Goal: Task Accomplishment & Management: Manage account settings

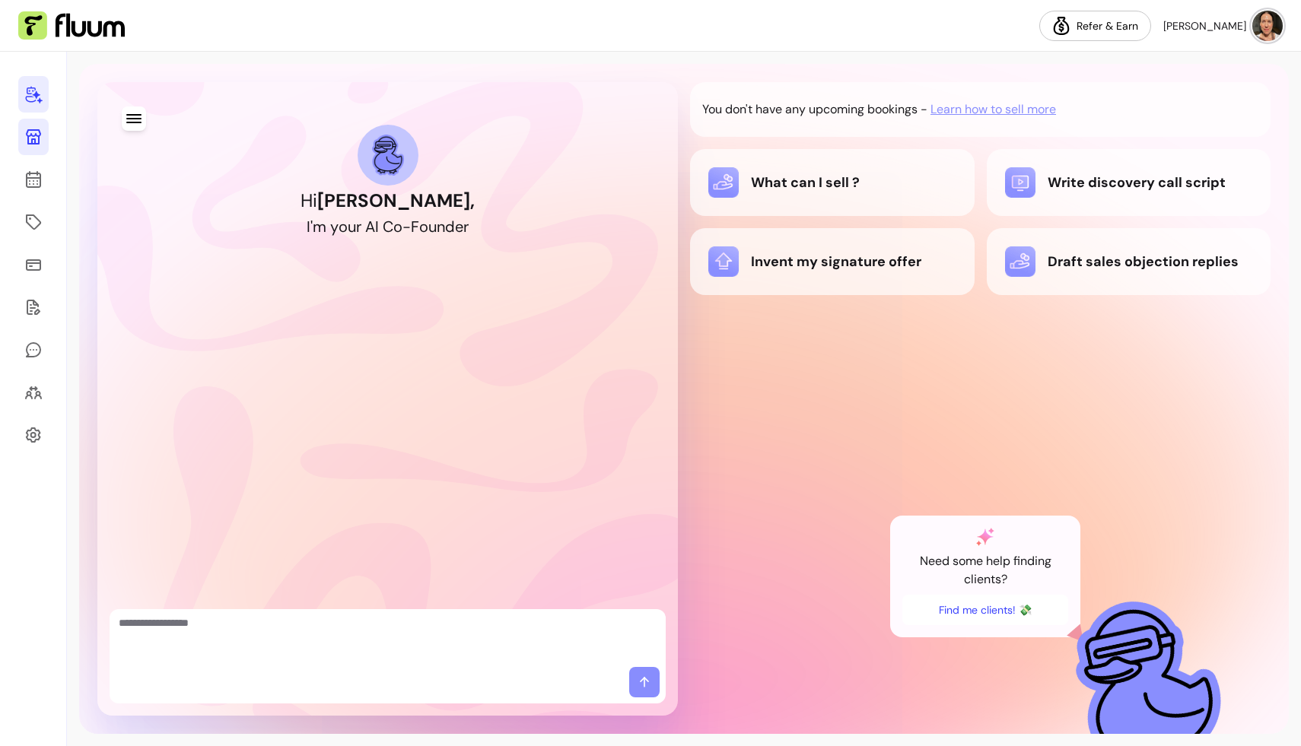
click at [30, 135] on icon at bounding box center [33, 136] width 15 height 15
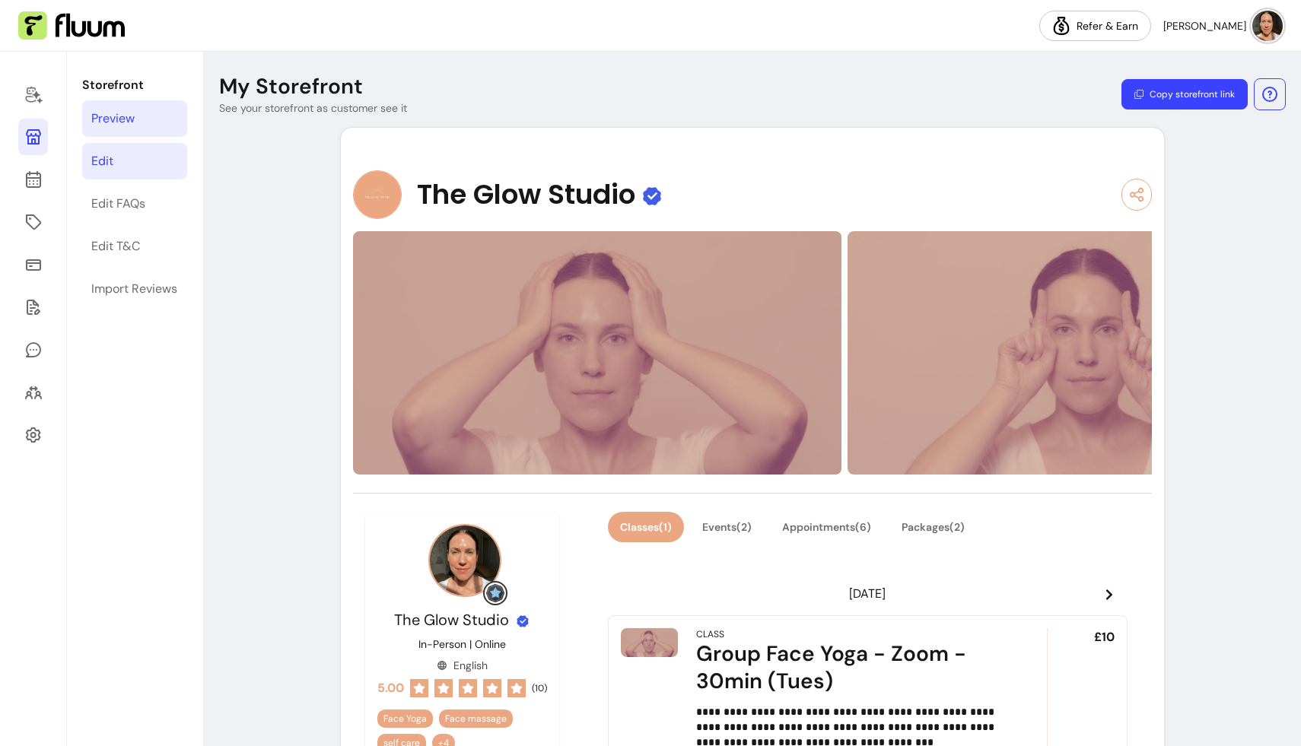
click at [131, 161] on link "Edit" at bounding box center [134, 161] width 105 height 37
